Goal: Transaction & Acquisition: Book appointment/travel/reservation

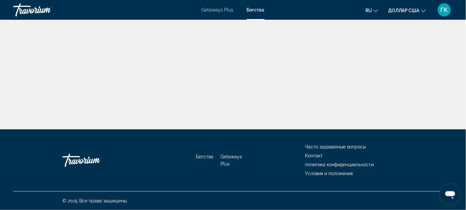
click at [461, 50] on div "Основное содержание" at bounding box center [233, 64] width 466 height 129
click at [461, 31] on div "Основное содержание" at bounding box center [233, 64] width 466 height 129
click at [18, 95] on div "Основное содержание" at bounding box center [233, 64] width 466 height 129
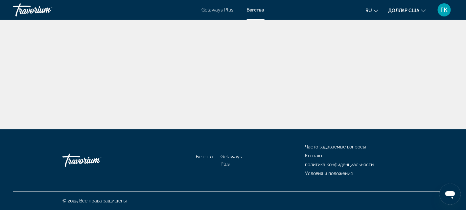
click at [259, 8] on font "Бегства" at bounding box center [256, 9] width 18 height 5
click at [259, 12] on font "Бегства" at bounding box center [256, 9] width 18 height 5
click at [218, 12] on font "Getaways Plus" at bounding box center [218, 9] width 32 height 5
